Goal: Information Seeking & Learning: Learn about a topic

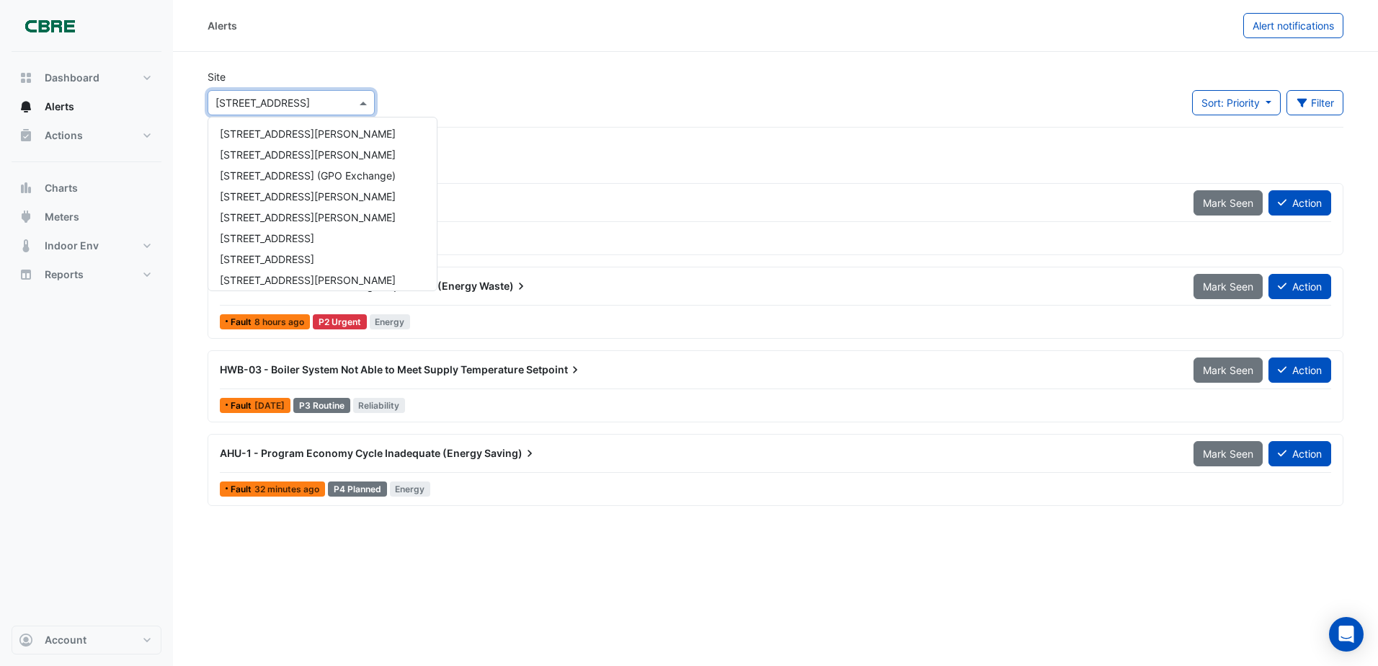
click at [362, 101] on span at bounding box center [365, 102] width 18 height 15
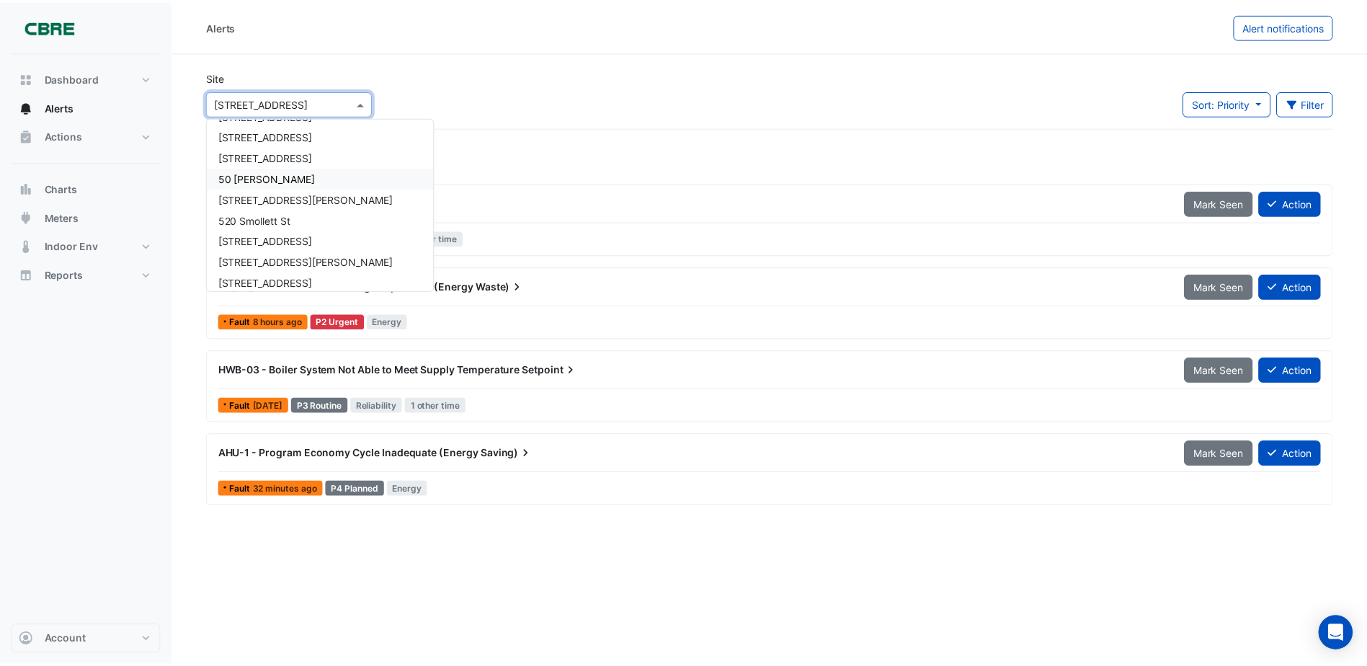
scroll to position [674, 0]
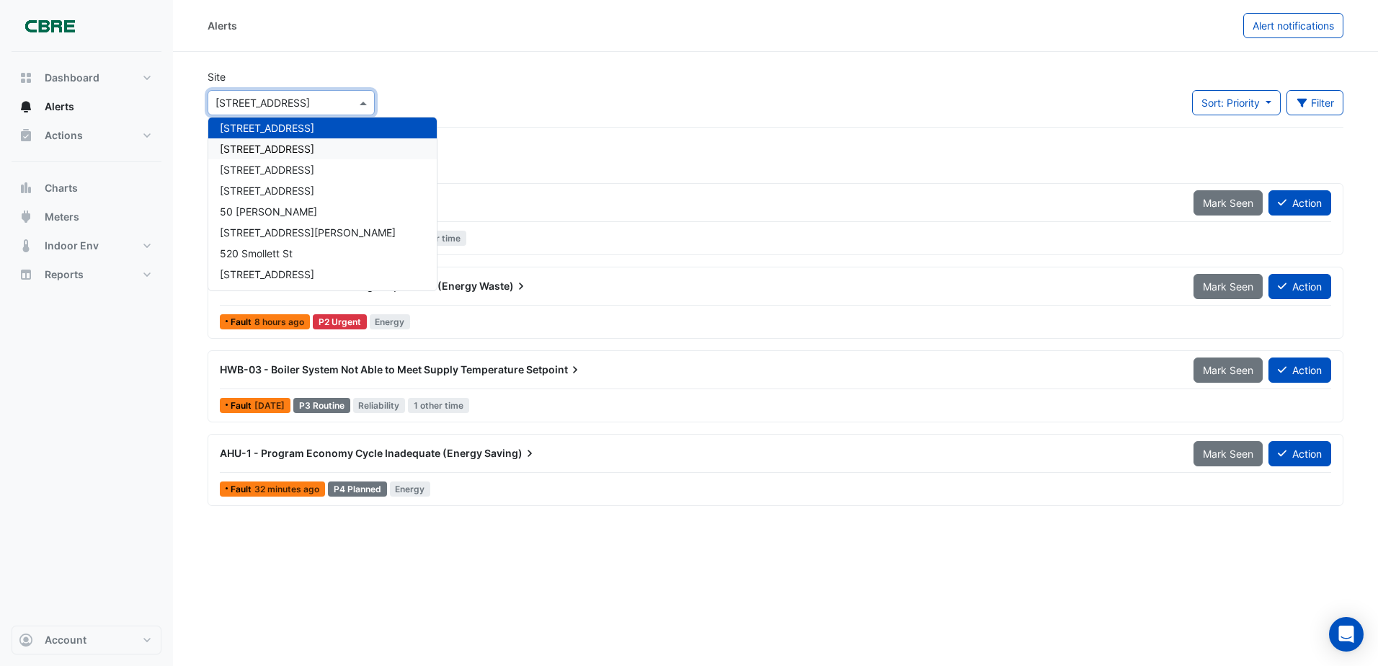
click at [326, 148] on div "[STREET_ADDRESS]" at bounding box center [322, 148] width 228 height 21
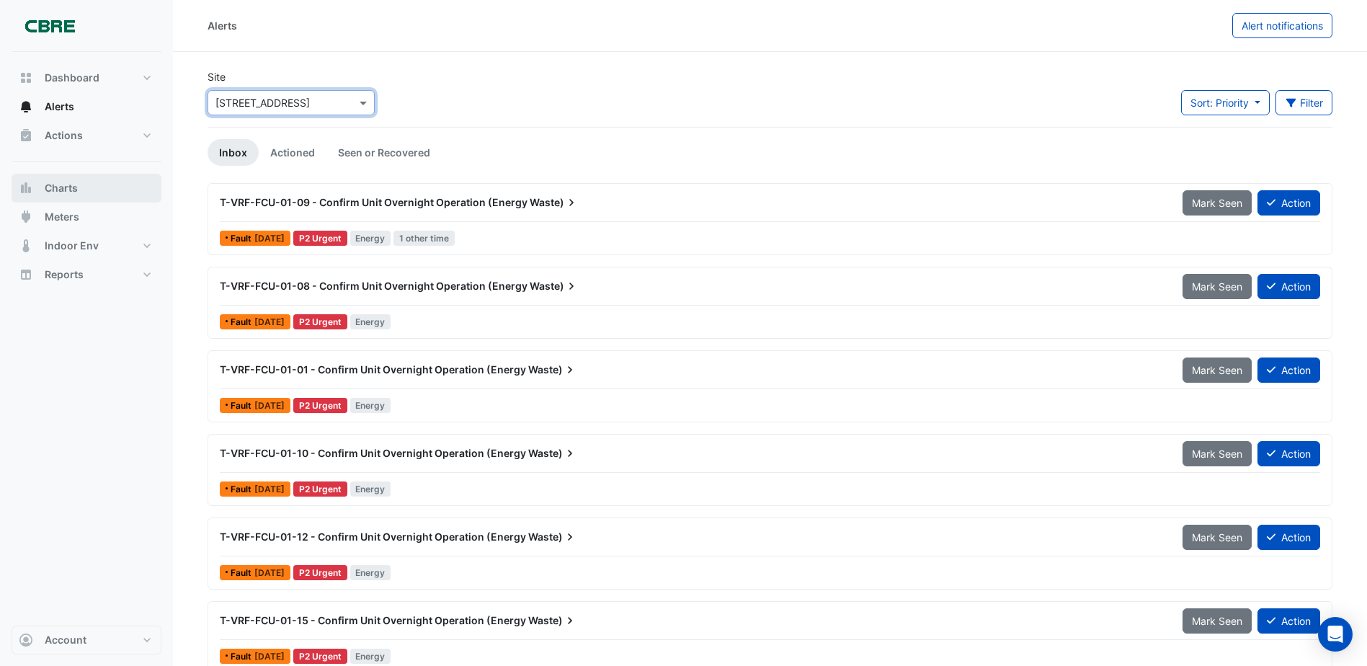
click at [71, 184] on span "Charts" at bounding box center [61, 188] width 33 height 14
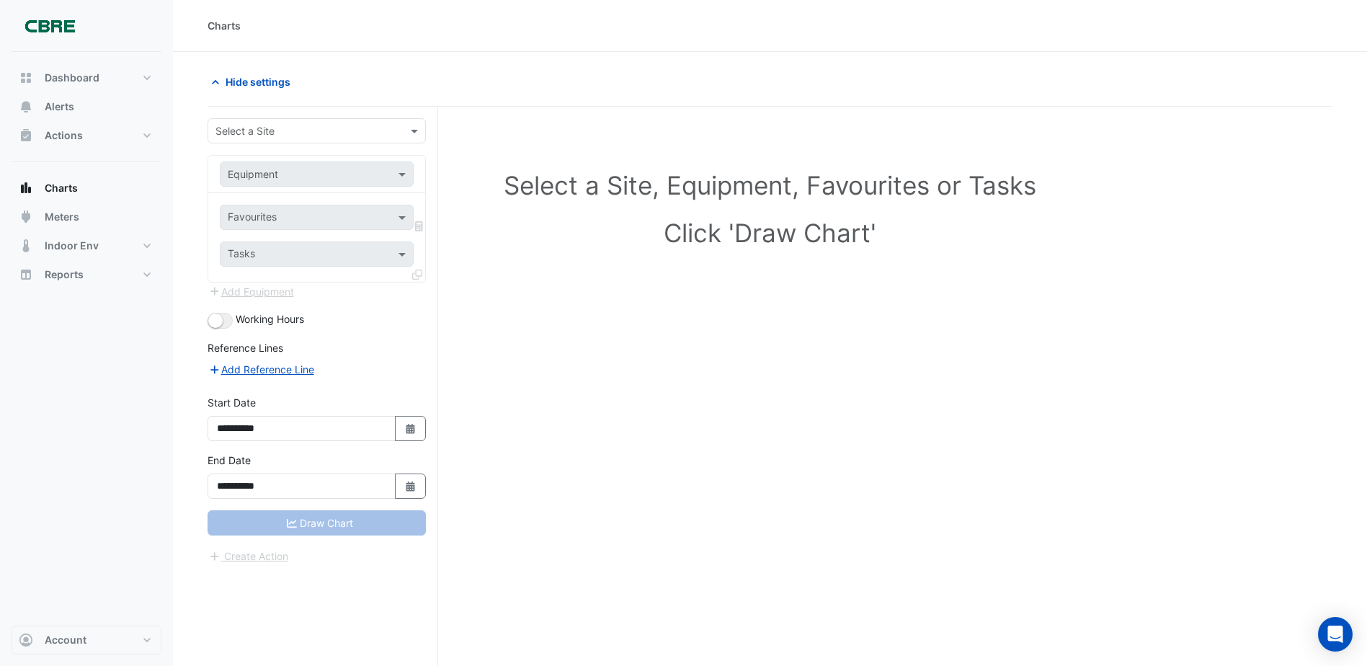
click at [314, 130] on input "text" at bounding box center [302, 131] width 174 height 15
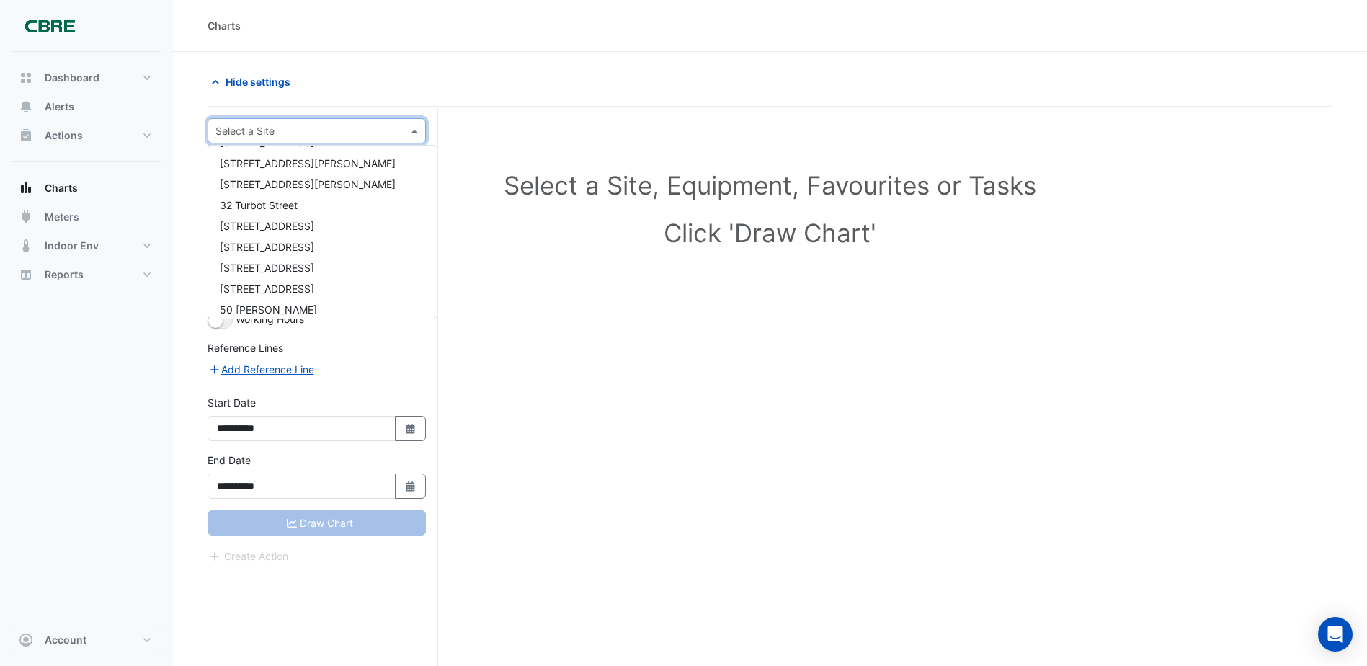
scroll to position [649, 0]
click at [254, 207] on span "[STREET_ADDRESS]" at bounding box center [267, 203] width 94 height 12
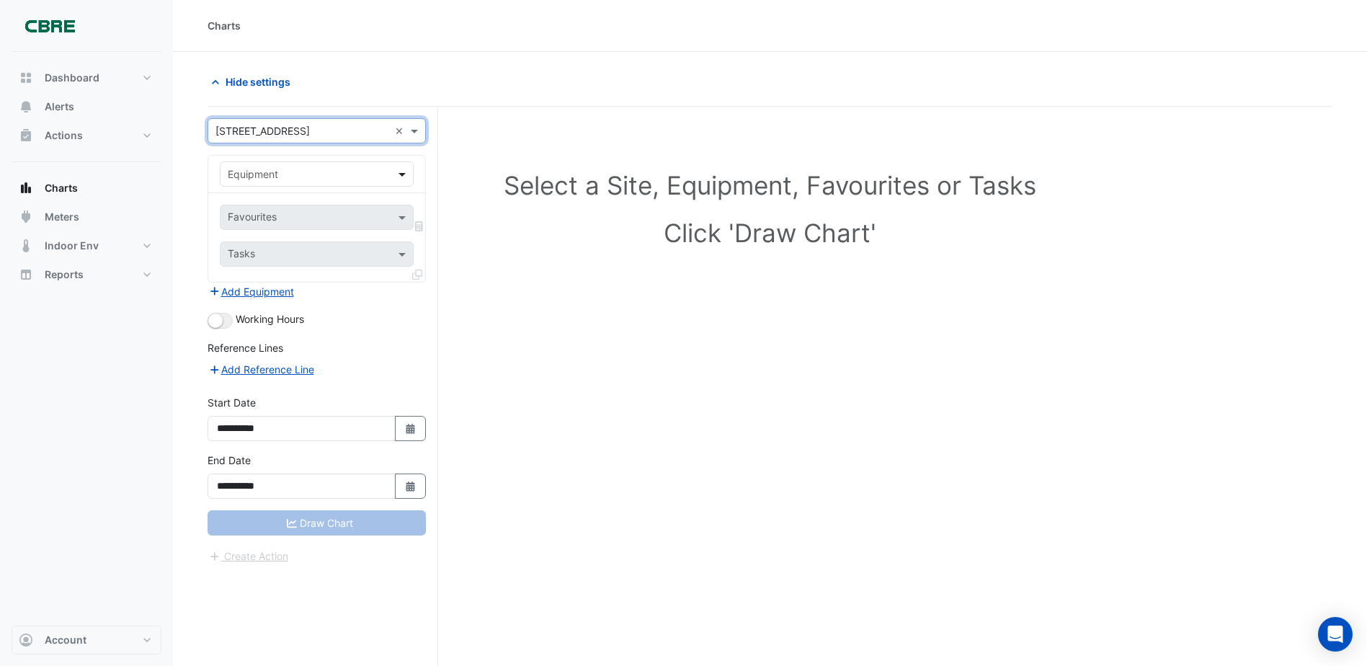
click at [403, 172] on span at bounding box center [404, 173] width 18 height 15
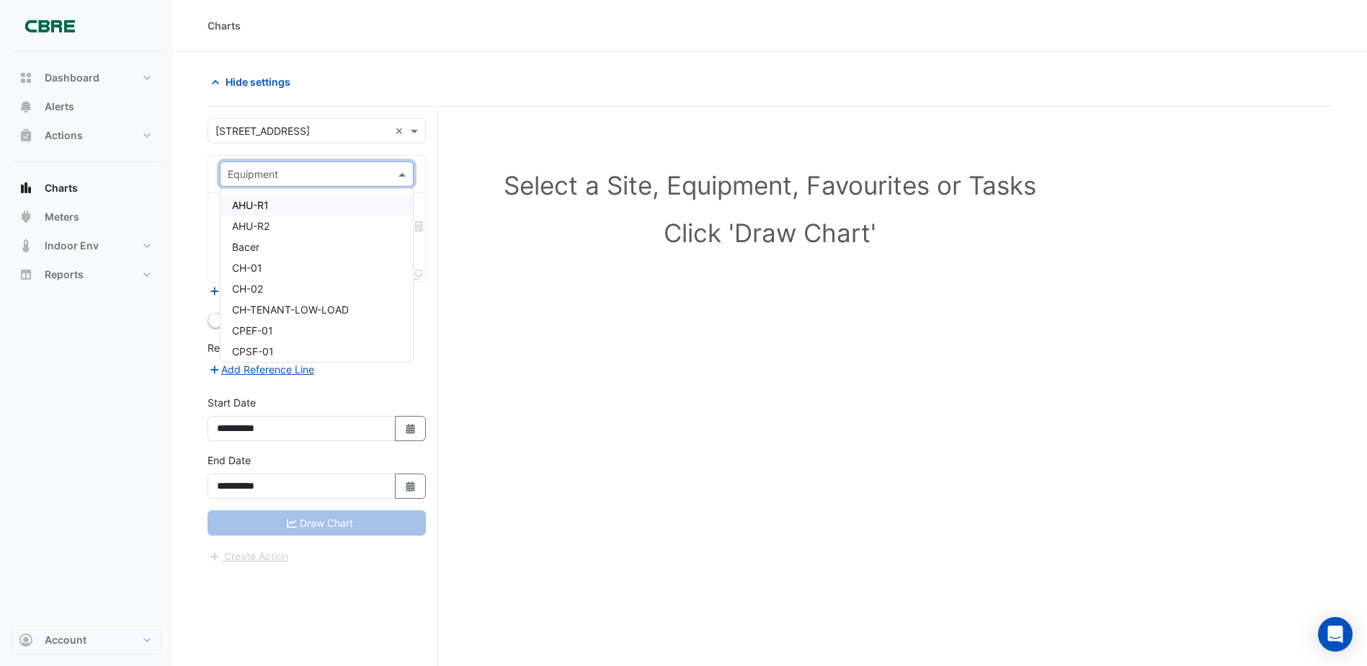
click at [384, 169] on div at bounding box center [317, 174] width 192 height 17
type input "*"
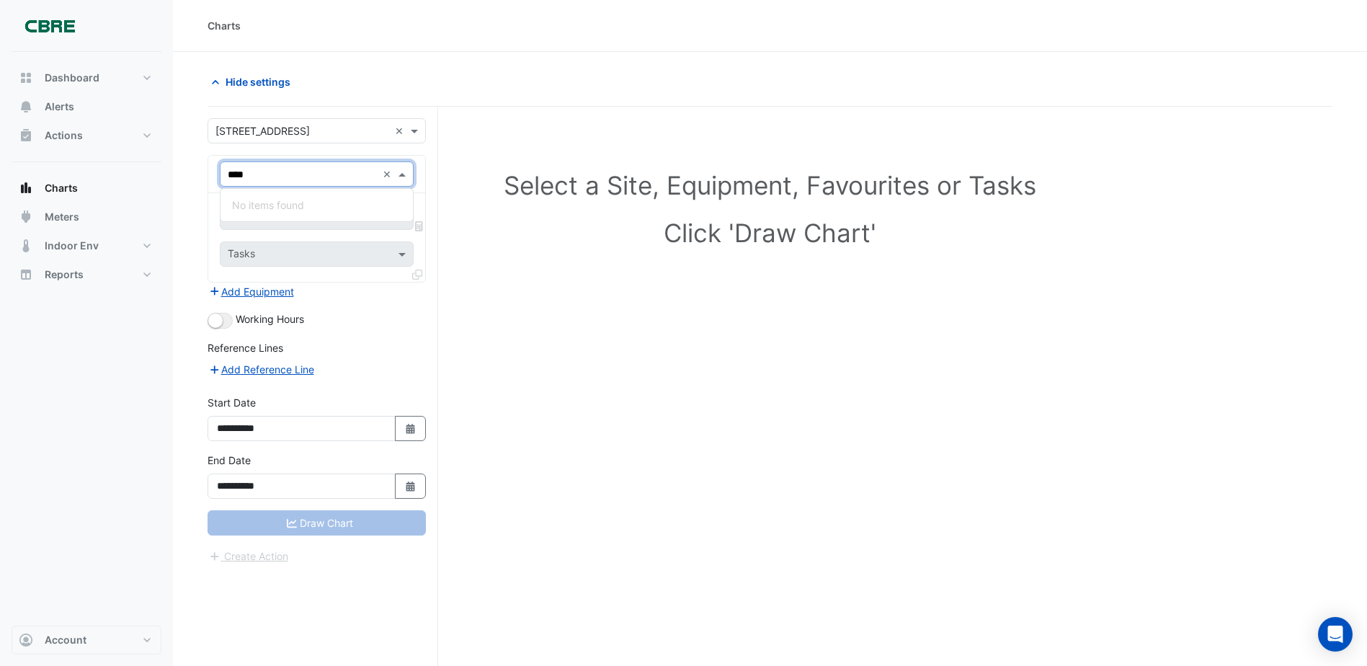
click at [324, 171] on input "****" at bounding box center [302, 174] width 149 height 15
type input "*"
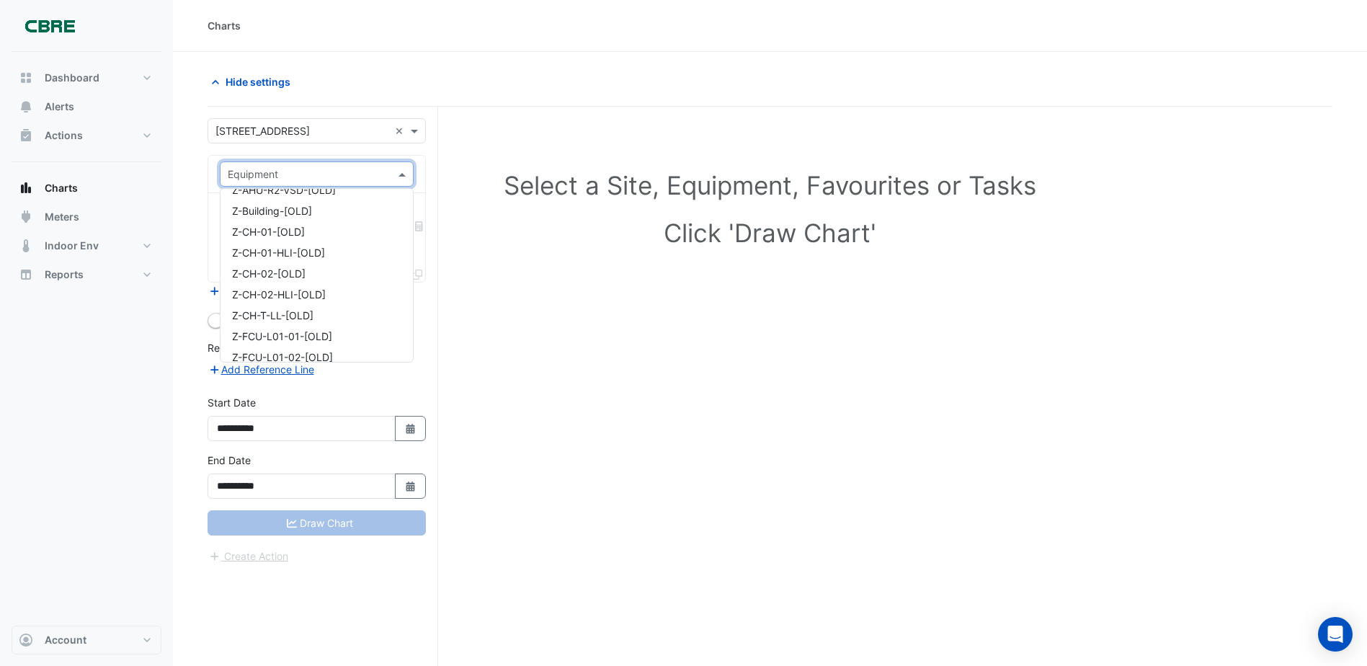
scroll to position [5116, 0]
click at [348, 225] on span "Water Meter - SWM0000548-1-1" at bounding box center [310, 229] width 156 height 12
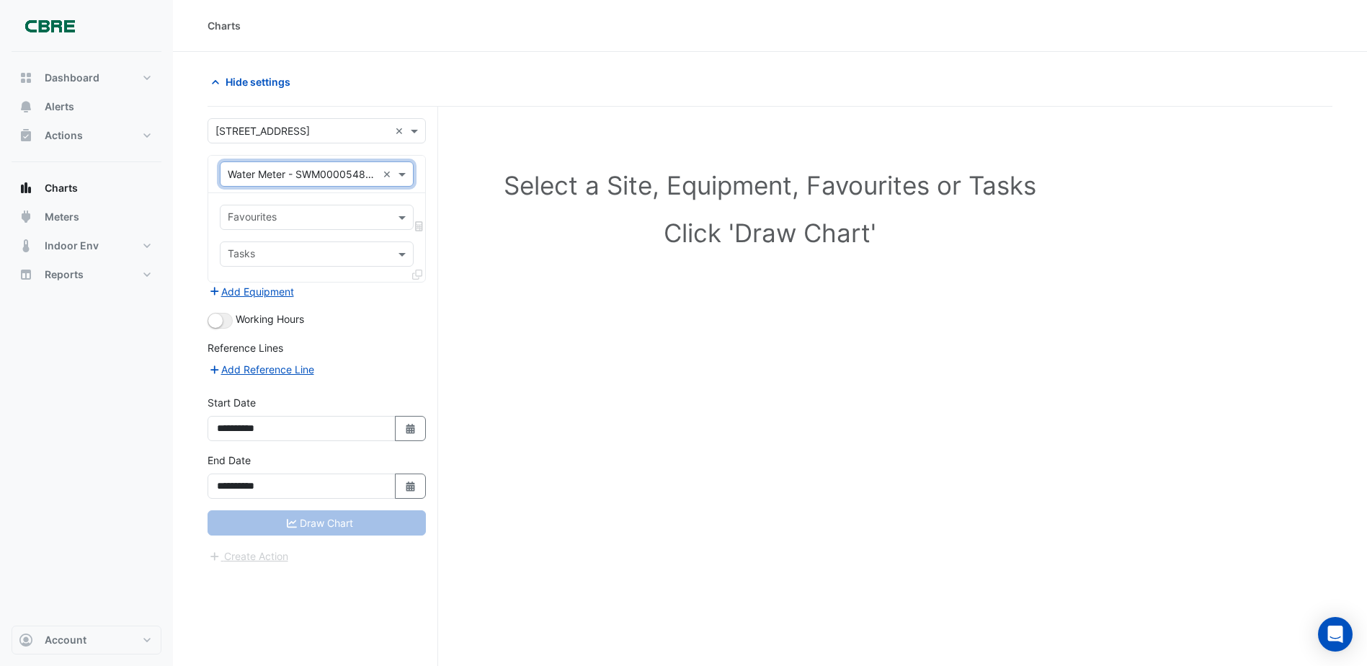
click at [350, 221] on input "text" at bounding box center [308, 218] width 161 height 15
click at [349, 221] on input "text" at bounding box center [308, 218] width 161 height 15
click at [398, 214] on span at bounding box center [404, 217] width 18 height 15
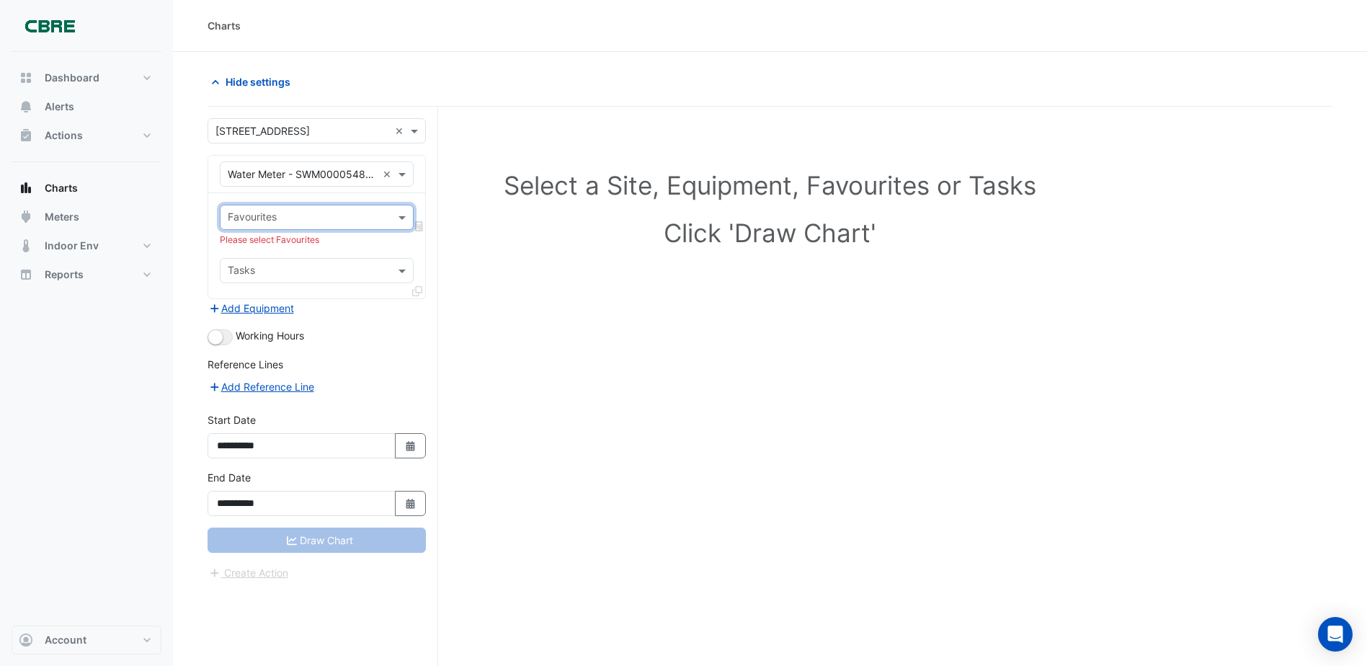
click at [375, 244] on div "Please select Favourites" at bounding box center [317, 239] width 194 height 13
click at [375, 272] on input "text" at bounding box center [308, 271] width 161 height 15
click at [375, 270] on input "text" at bounding box center [308, 271] width 161 height 15
drag, startPoint x: 334, startPoint y: 336, endPoint x: 298, endPoint y: 335, distance: 36.0
click at [332, 335] on div "Working Hours" at bounding box center [317, 336] width 218 height 17
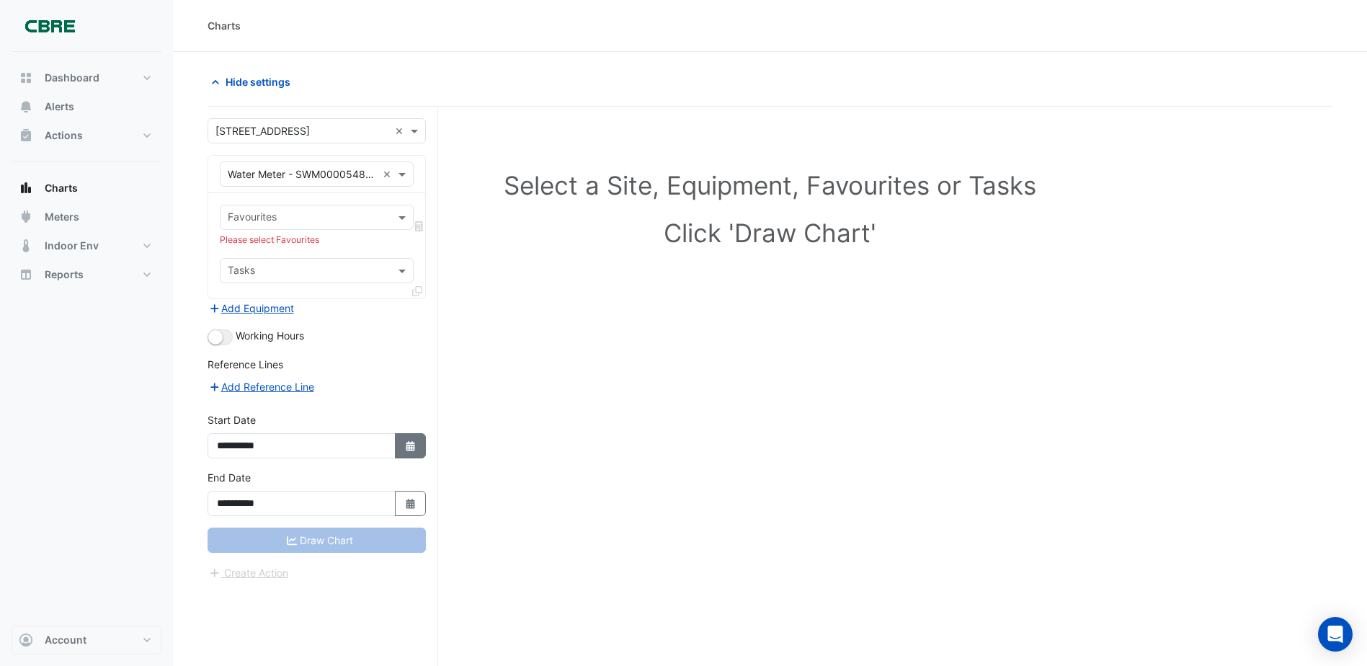
click at [406, 446] on icon "Select Date" at bounding box center [410, 446] width 13 height 10
select select "*"
select select "****"
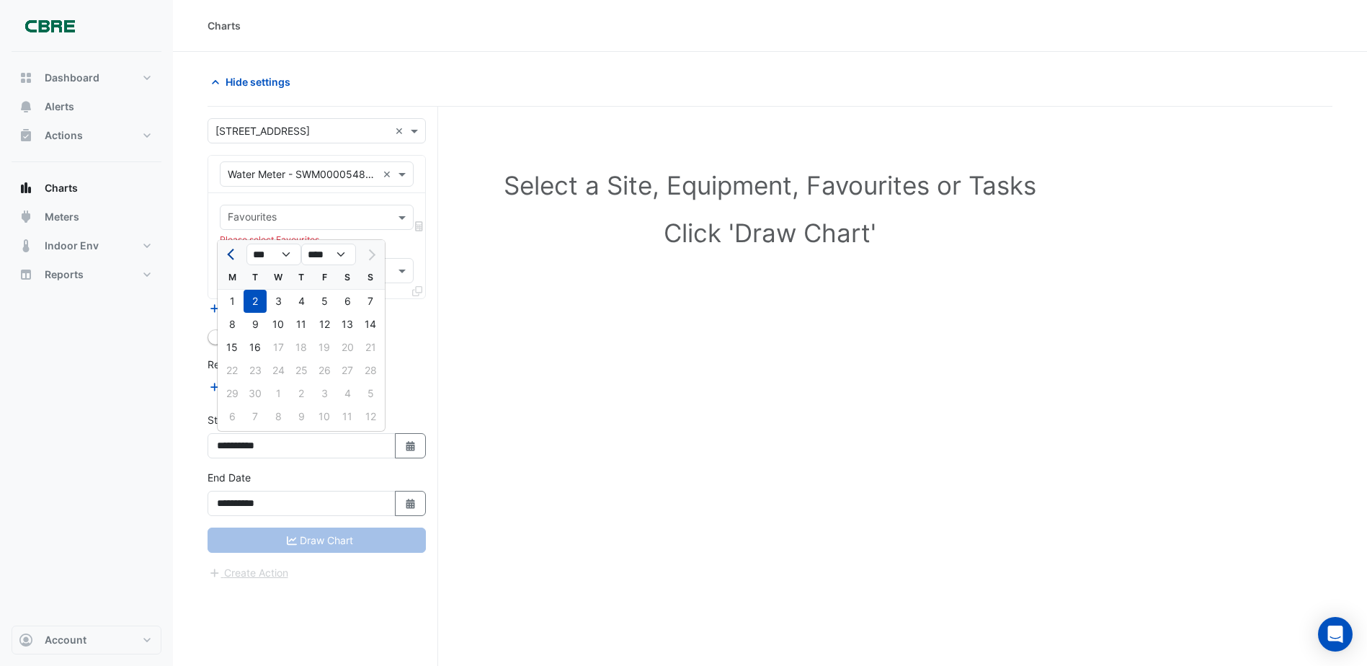
click at [231, 249] on button "Previous month" at bounding box center [231, 254] width 17 height 23
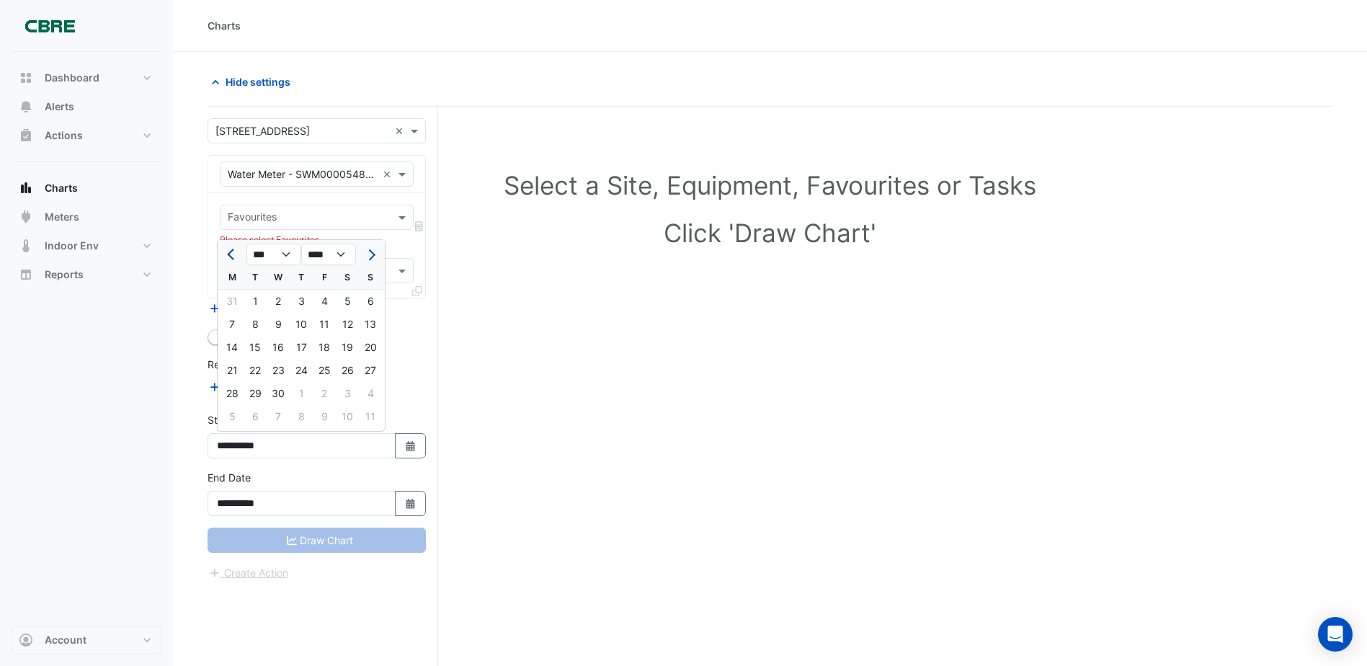
click at [231, 249] on button "Previous month" at bounding box center [231, 254] width 17 height 23
select select "*"
click at [273, 299] on div "1" at bounding box center [278, 301] width 23 height 23
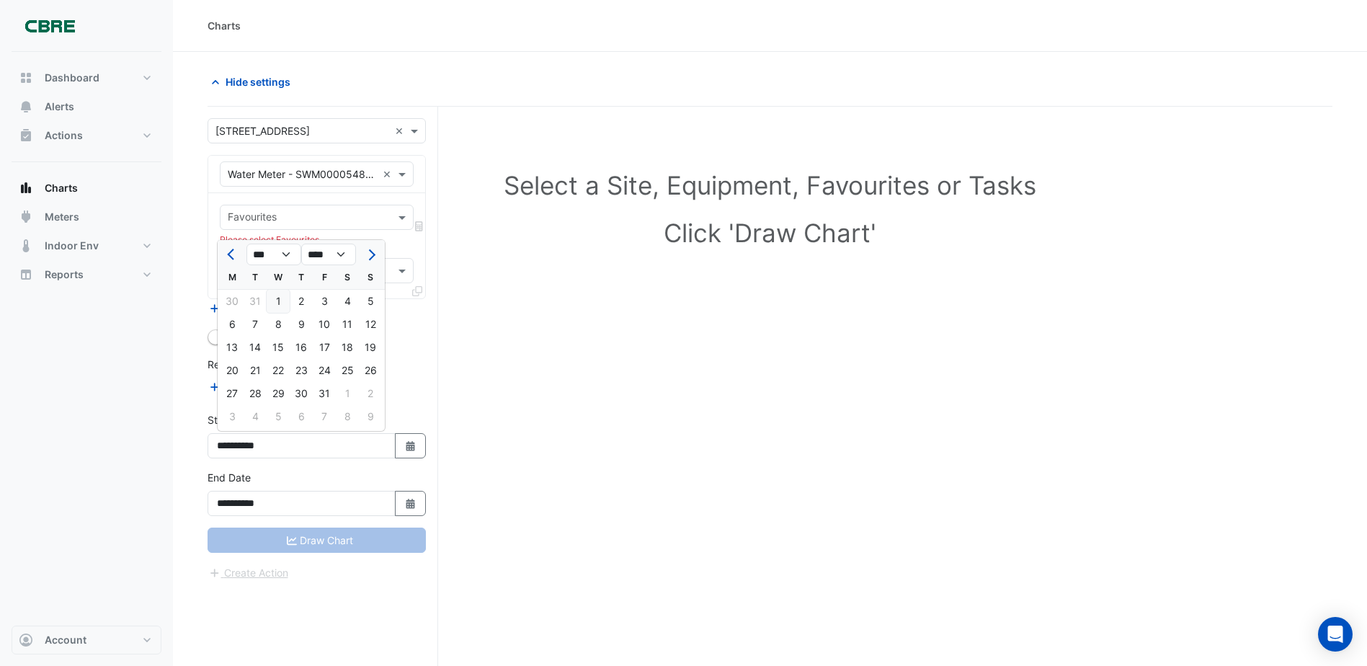
type input "**********"
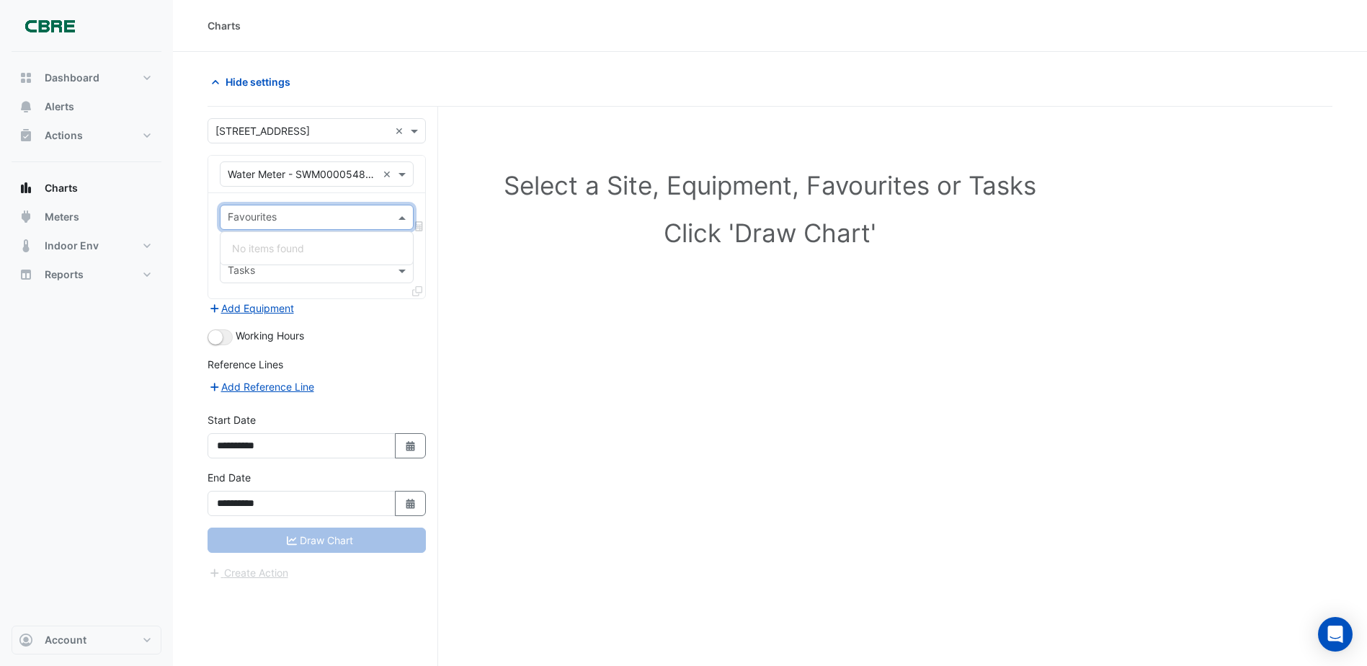
click at [318, 223] on input "text" at bounding box center [308, 218] width 161 height 15
click at [373, 212] on input "text" at bounding box center [308, 218] width 161 height 15
click at [403, 216] on span at bounding box center [404, 217] width 18 height 15
click at [401, 216] on span at bounding box center [404, 217] width 18 height 15
click at [395, 216] on span at bounding box center [404, 217] width 18 height 15
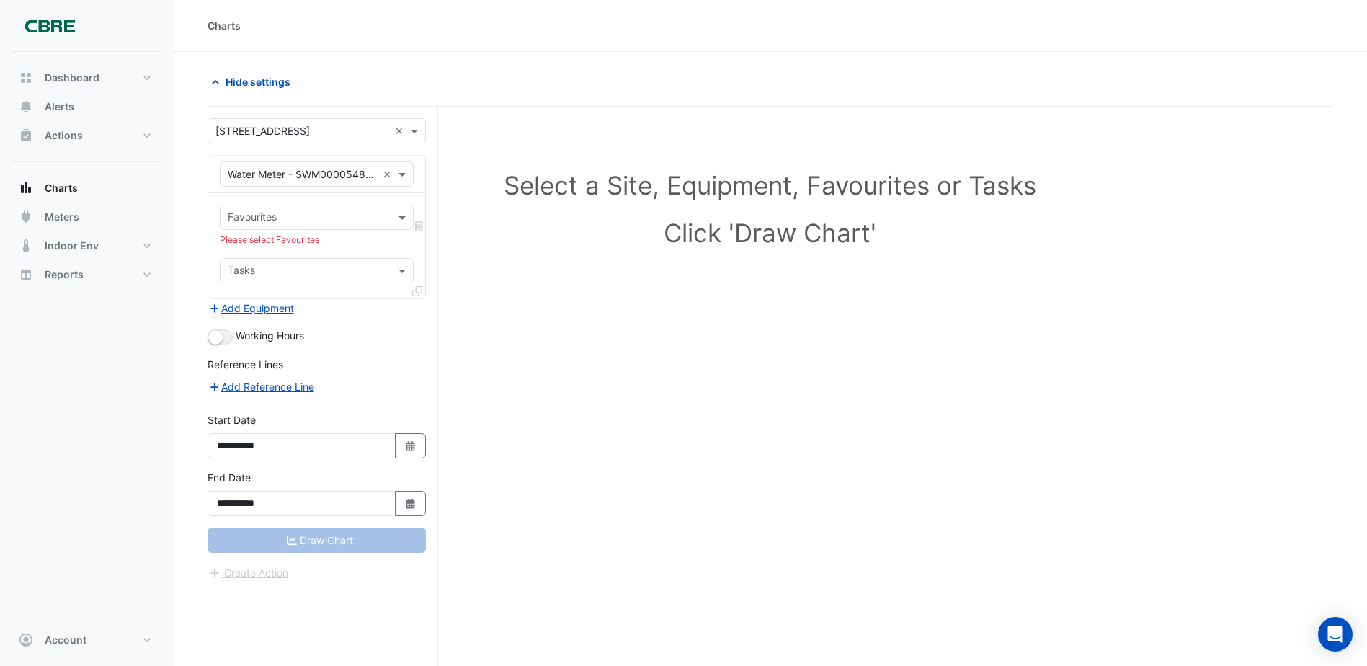
click at [372, 245] on div "Please select Favourites" at bounding box center [317, 239] width 194 height 13
click at [357, 275] on input "text" at bounding box center [308, 271] width 161 height 15
click at [345, 300] on div "No items found" at bounding box center [317, 301] width 192 height 21
click at [276, 342] on div "Working Hours" at bounding box center [317, 336] width 218 height 17
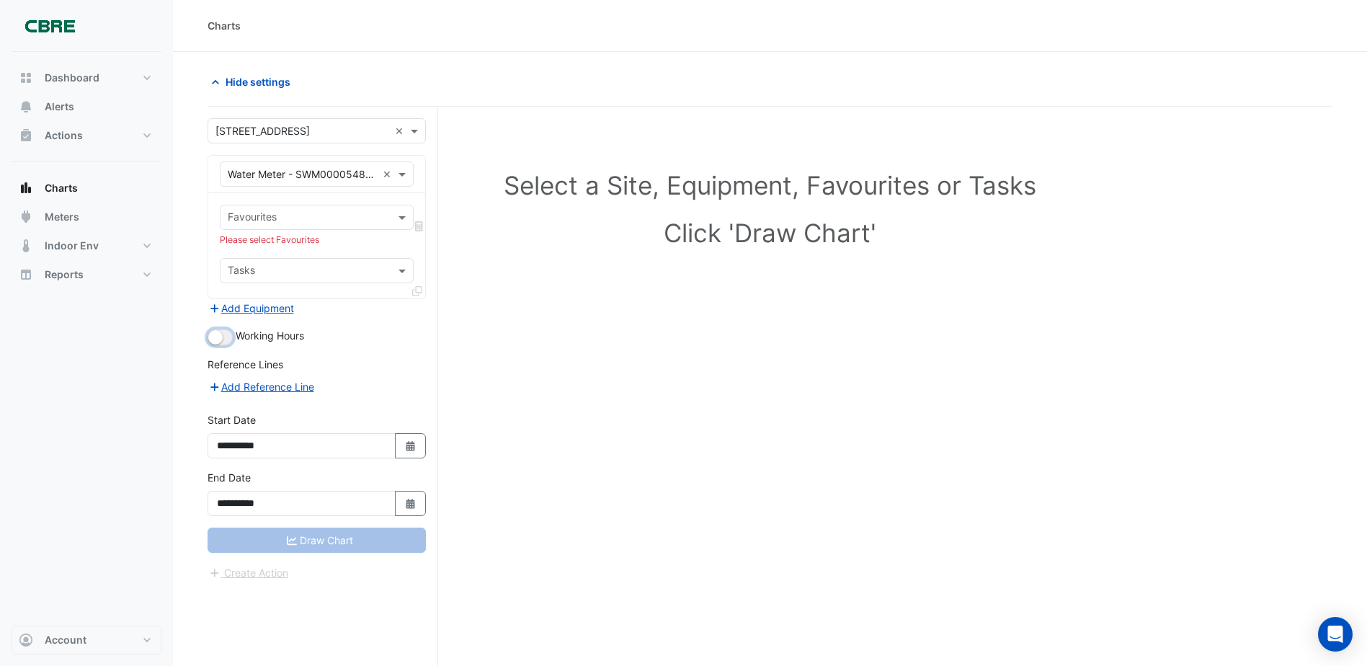
drag, startPoint x: 213, startPoint y: 337, endPoint x: 240, endPoint y: 337, distance: 27.4
click at [240, 337] on div "Working Hours" at bounding box center [317, 336] width 218 height 17
click at [232, 337] on button "button" at bounding box center [220, 337] width 25 height 16
click at [329, 329] on div "Working Hours" at bounding box center [317, 336] width 218 height 17
click at [300, 547] on div "Draw Chart" at bounding box center [317, 539] width 218 height 25
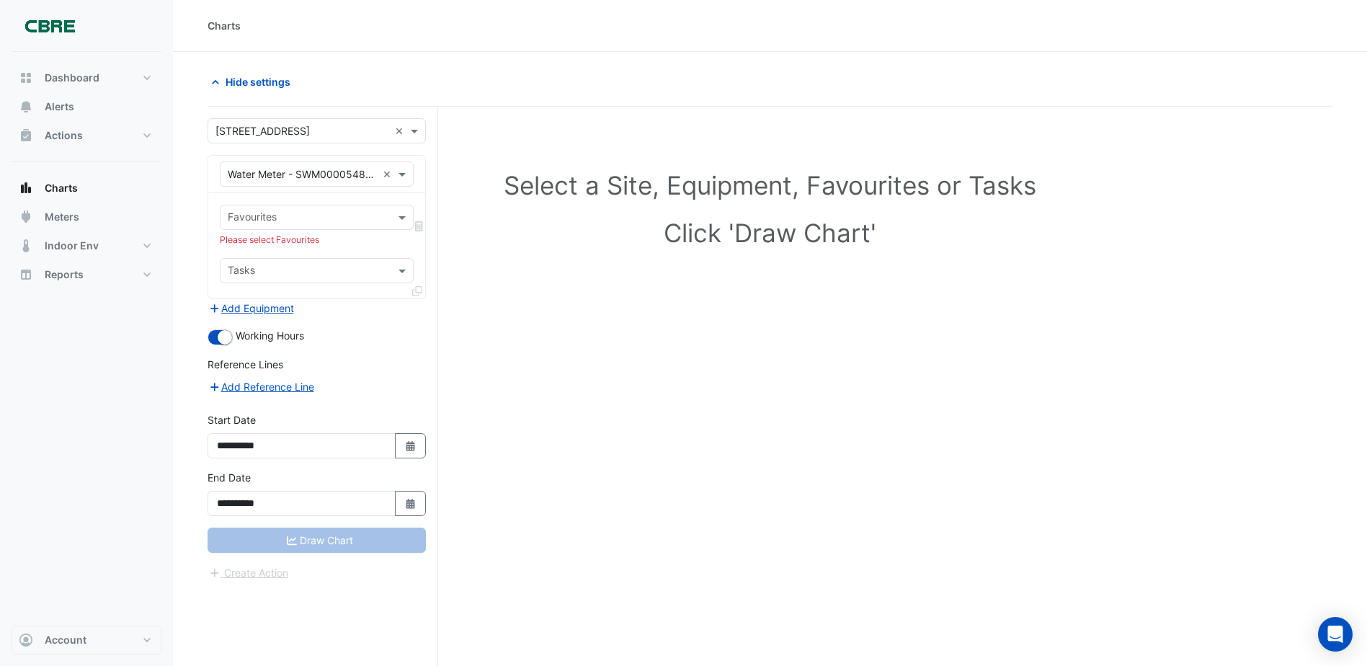
click at [297, 581] on div "Create Action" at bounding box center [317, 572] width 218 height 17
click at [321, 216] on input "text" at bounding box center [308, 218] width 161 height 15
drag, startPoint x: 321, startPoint y: 216, endPoint x: 277, endPoint y: 218, distance: 44.7
click at [277, 218] on input "text" at bounding box center [308, 218] width 161 height 15
click at [401, 173] on span at bounding box center [404, 173] width 18 height 15
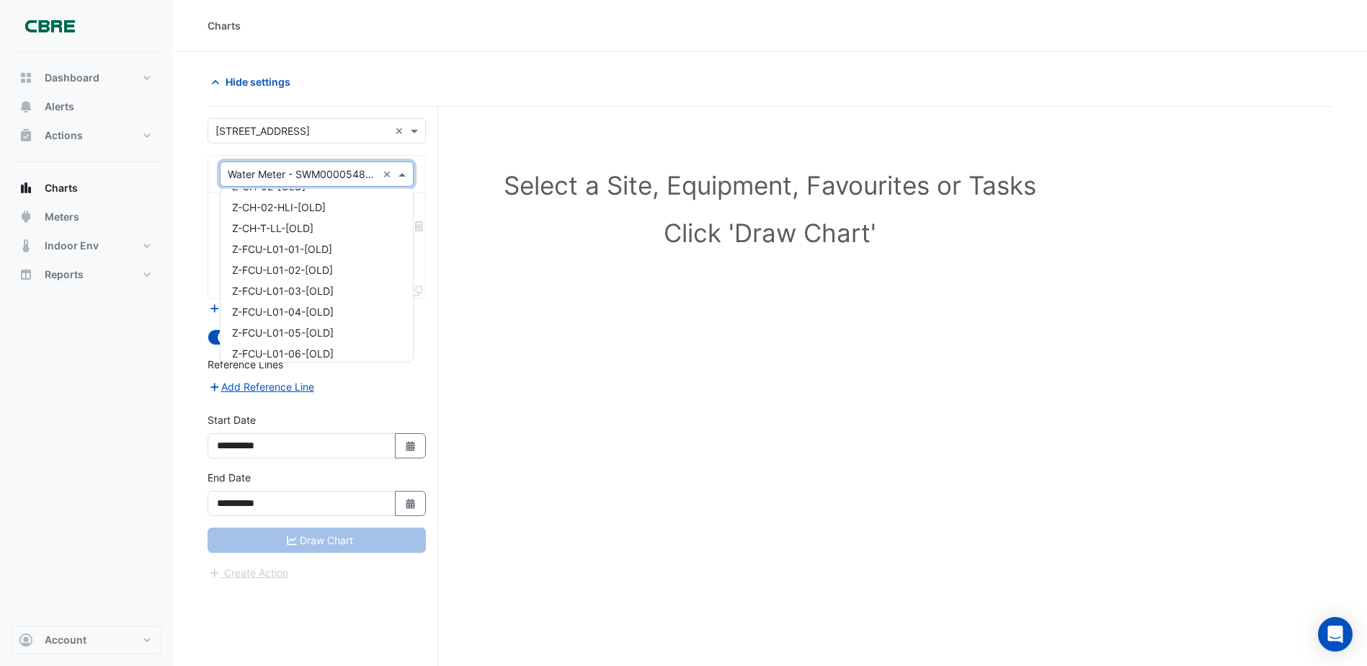
scroll to position [5363, 0]
click at [279, 237] on span "Z-FCU-L01-01-[OLD]" at bounding box center [282, 234] width 100 height 12
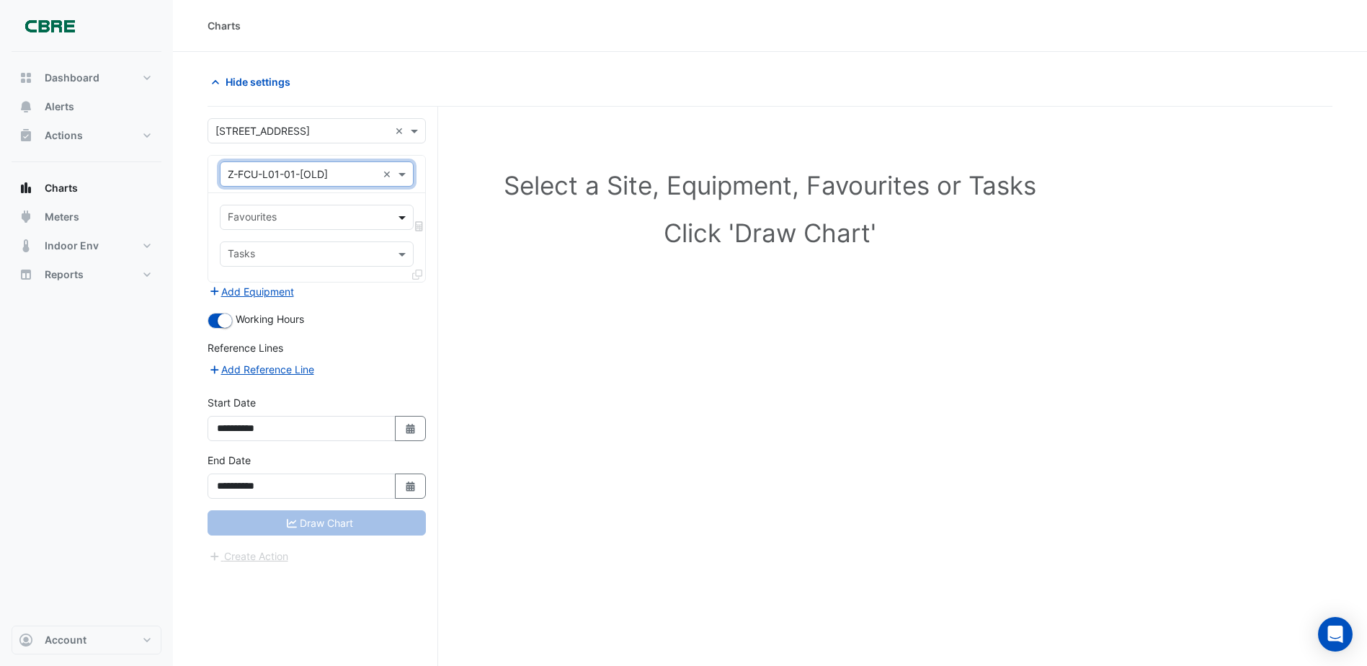
click at [404, 215] on span at bounding box center [404, 217] width 18 height 15
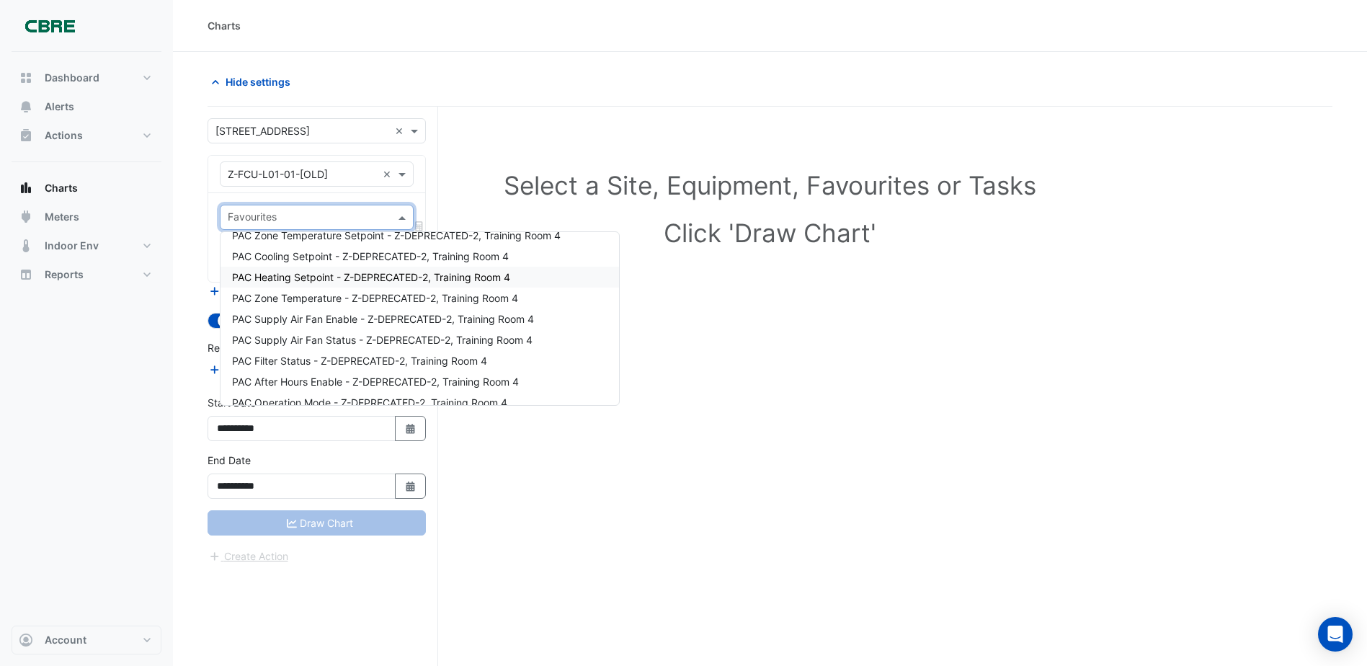
scroll to position [0, 0]
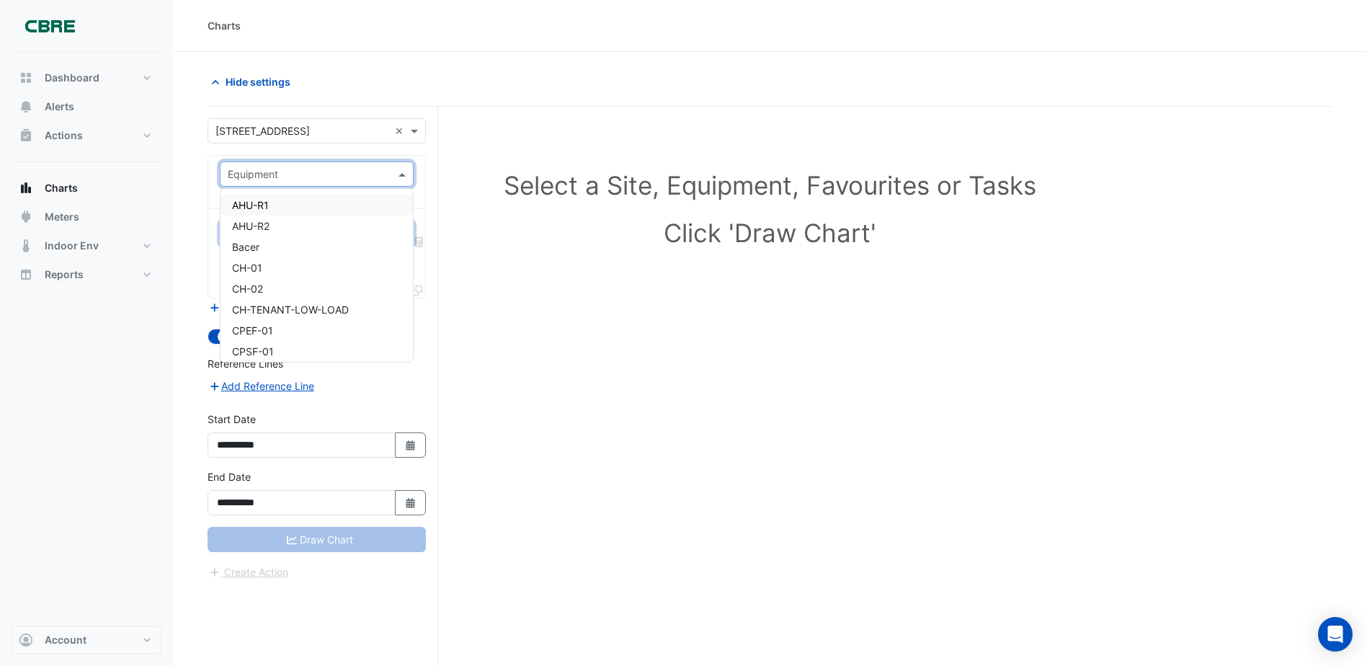
click at [405, 168] on span at bounding box center [404, 173] width 18 height 15
click at [662, 313] on div "Select a Site, Equipment, Favourites or Tasks Click 'Draw Chart'" at bounding box center [770, 414] width 1125 height 614
